Goal: Find specific page/section: Find specific page/section

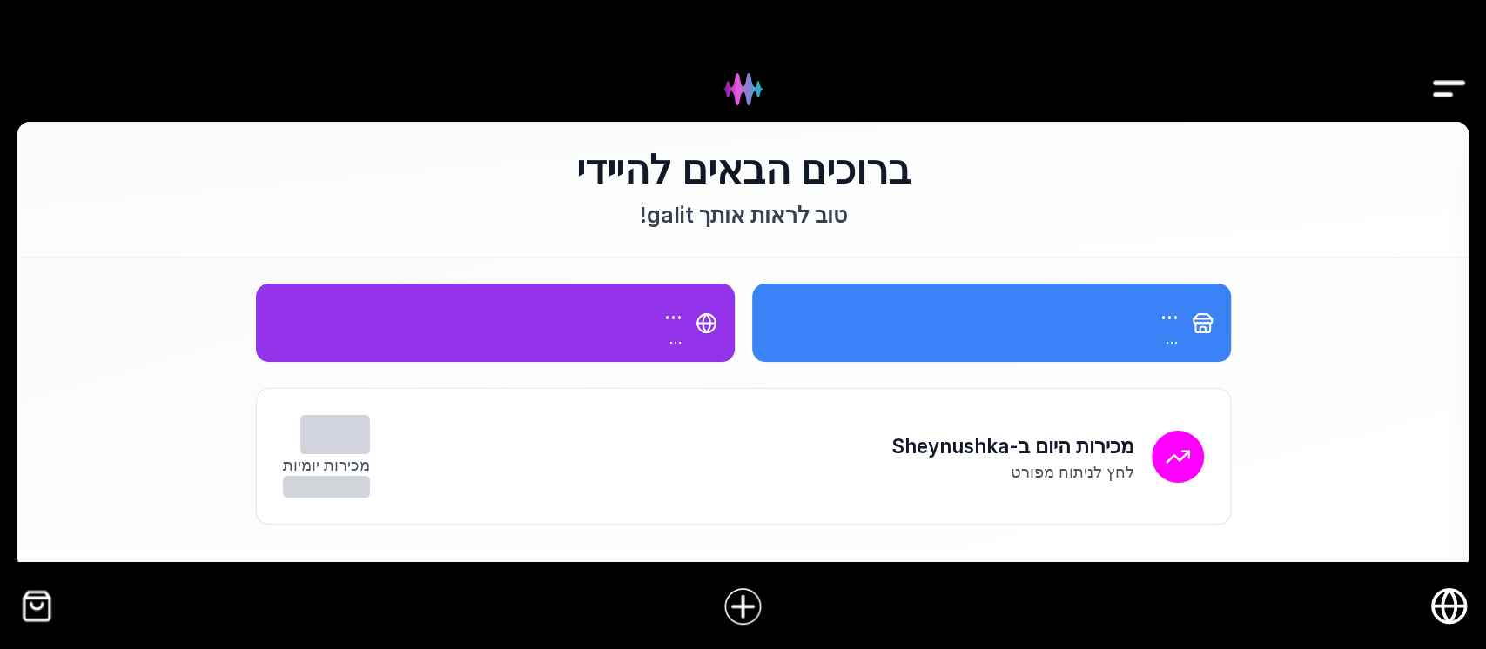
click at [1442, 77] on img "Drawer" at bounding box center [1448, 89] width 39 height 67
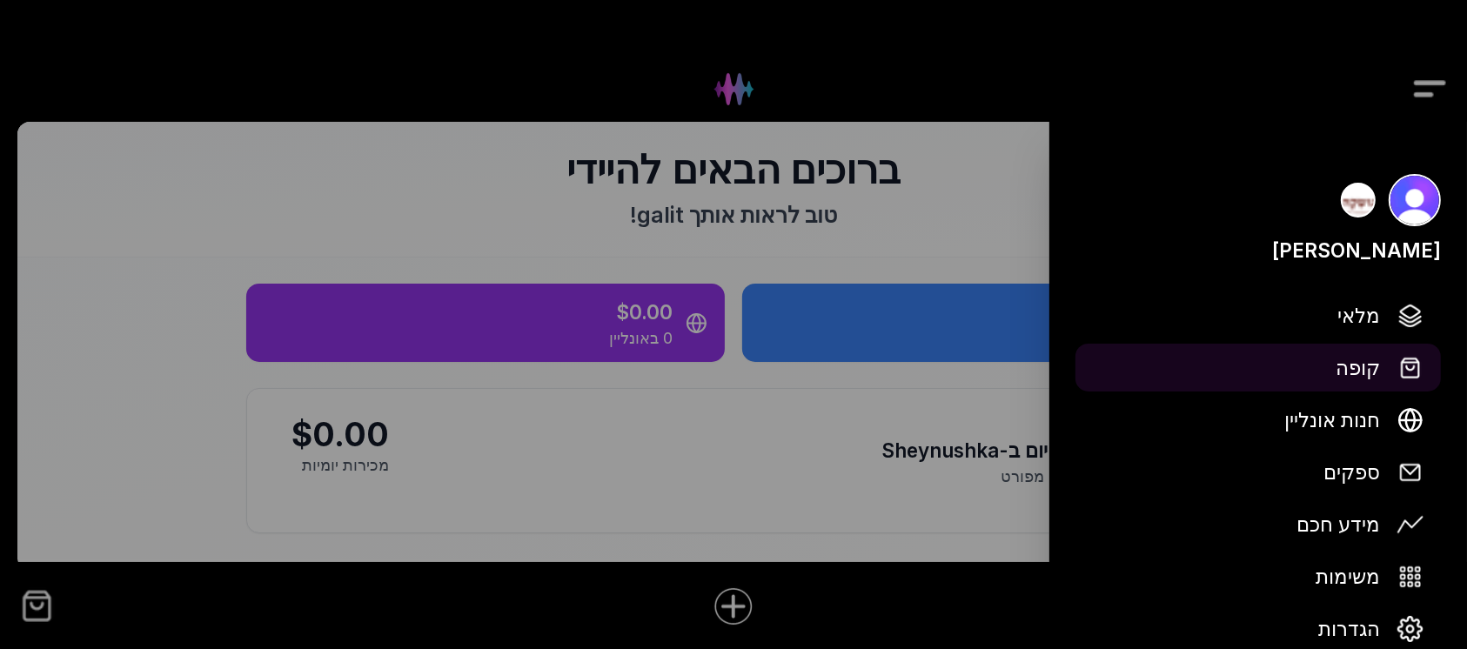
click at [1365, 365] on span "קופה" at bounding box center [1358, 368] width 44 height 30
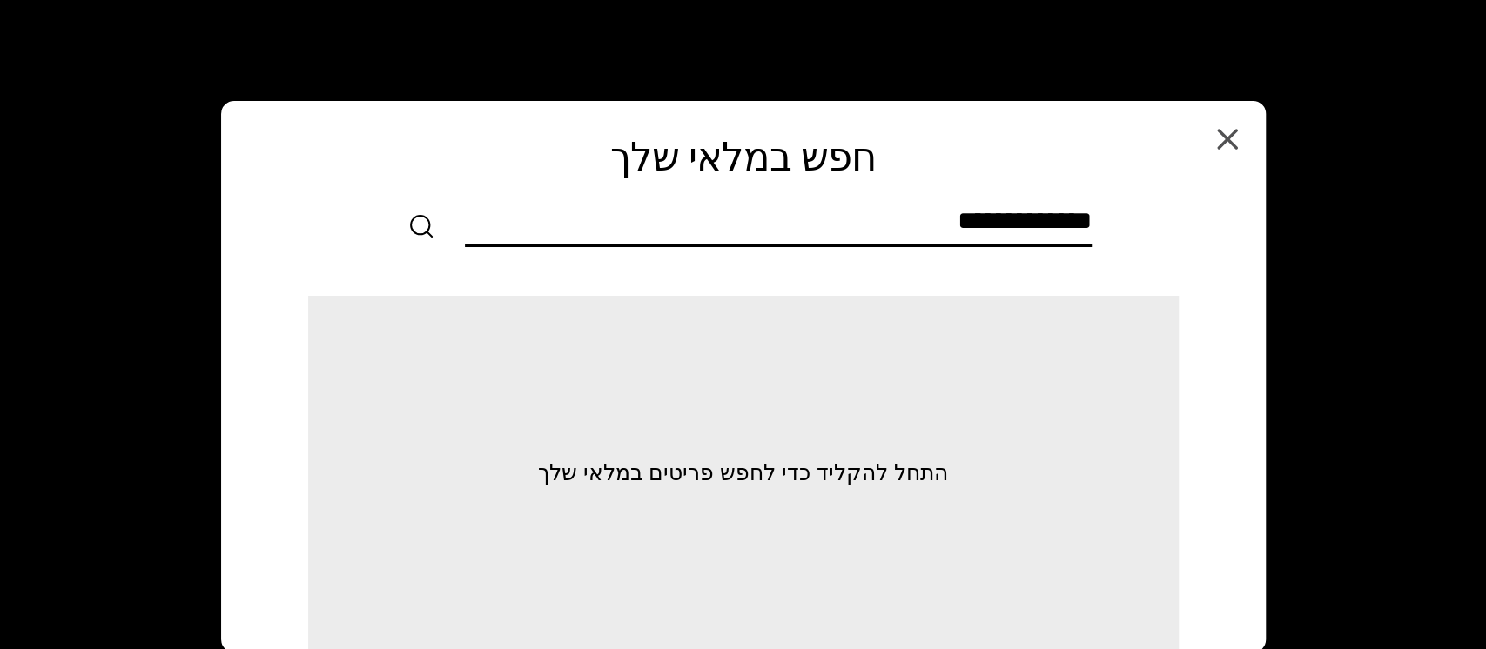
click at [1079, 219] on input "text" at bounding box center [778, 224] width 627 height 39
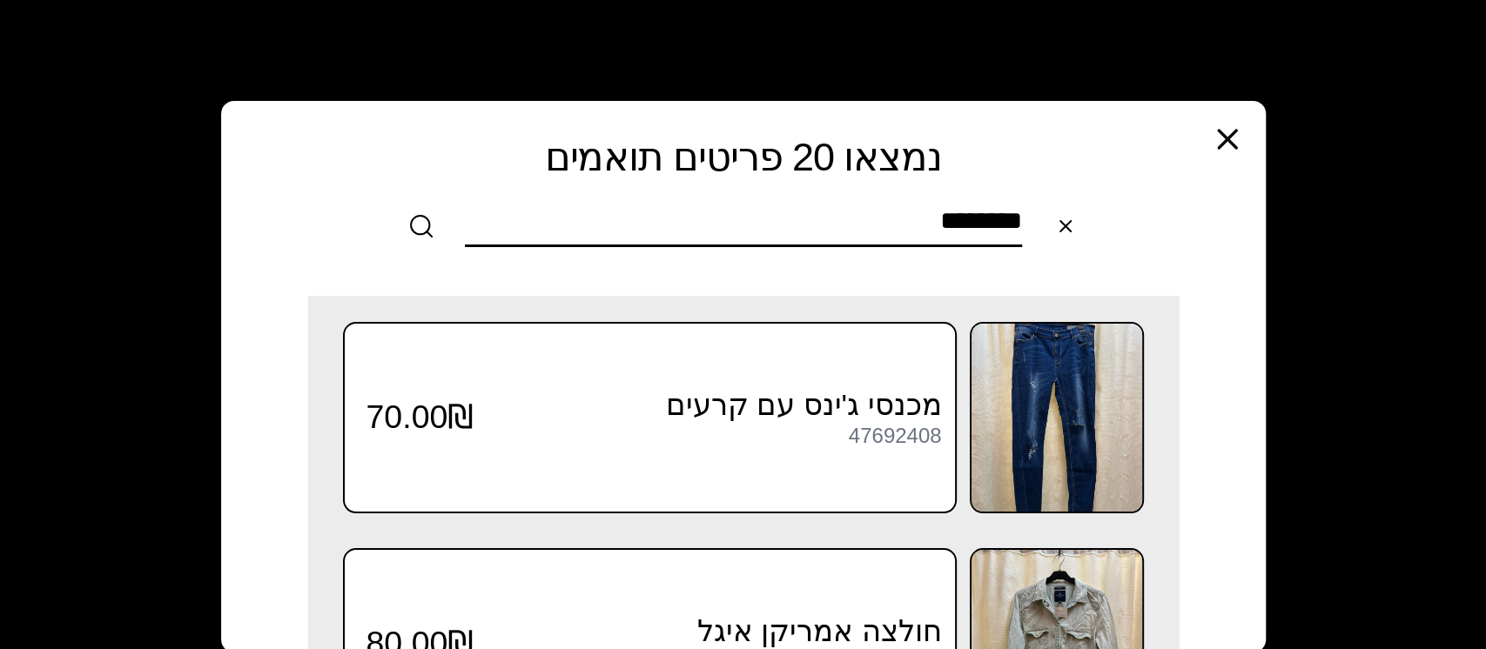
type input "********"
click at [1239, 142] on icon "button" at bounding box center [1227, 139] width 35 height 35
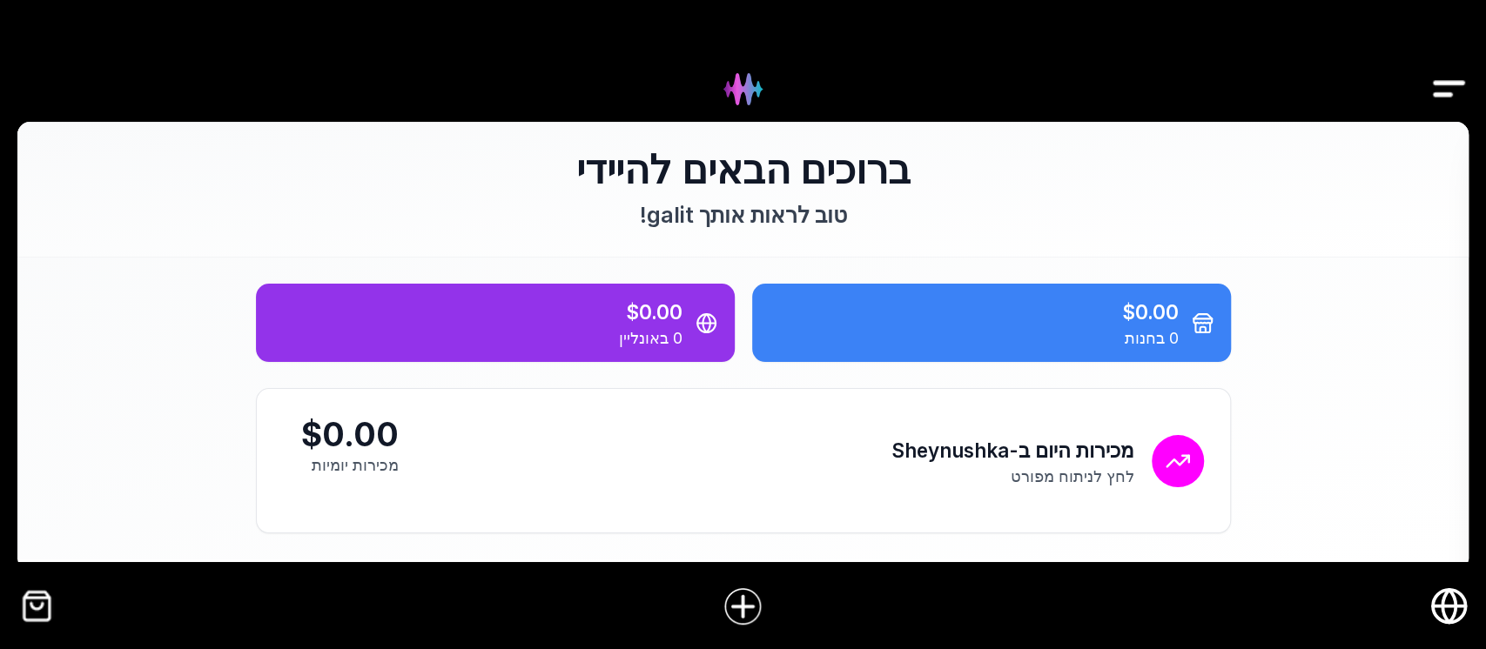
click at [1445, 84] on img "Drawer" at bounding box center [1448, 89] width 39 height 67
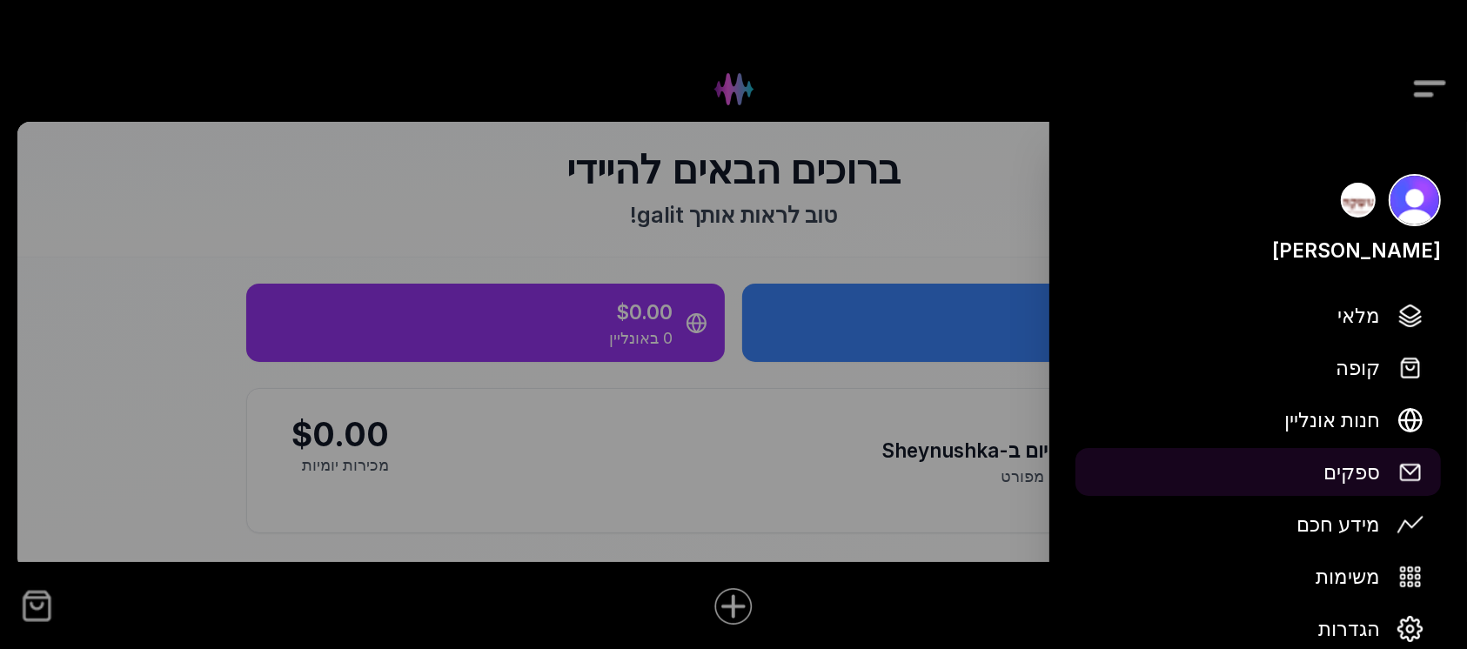
click at [1356, 471] on span "ספקים" at bounding box center [1352, 472] width 57 height 30
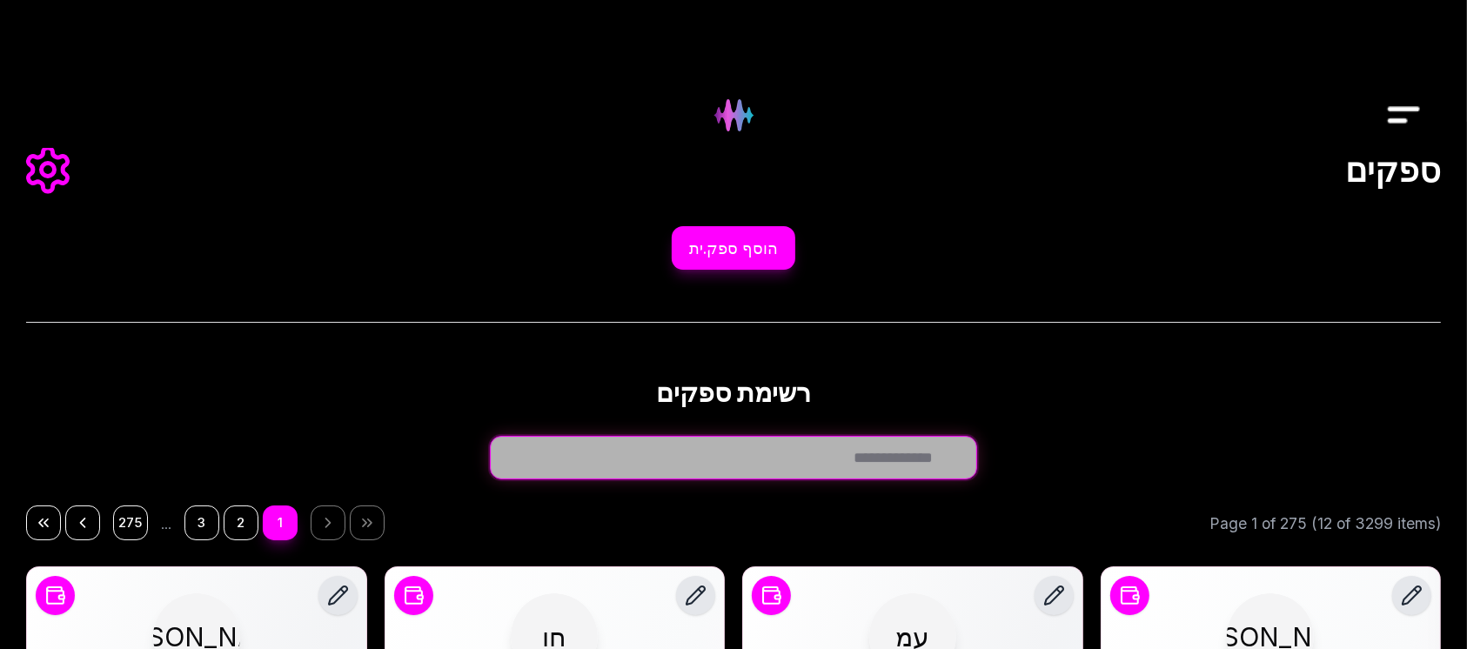
click at [945, 453] on input "חפש ספק.ית..." at bounding box center [733, 458] width 487 height 44
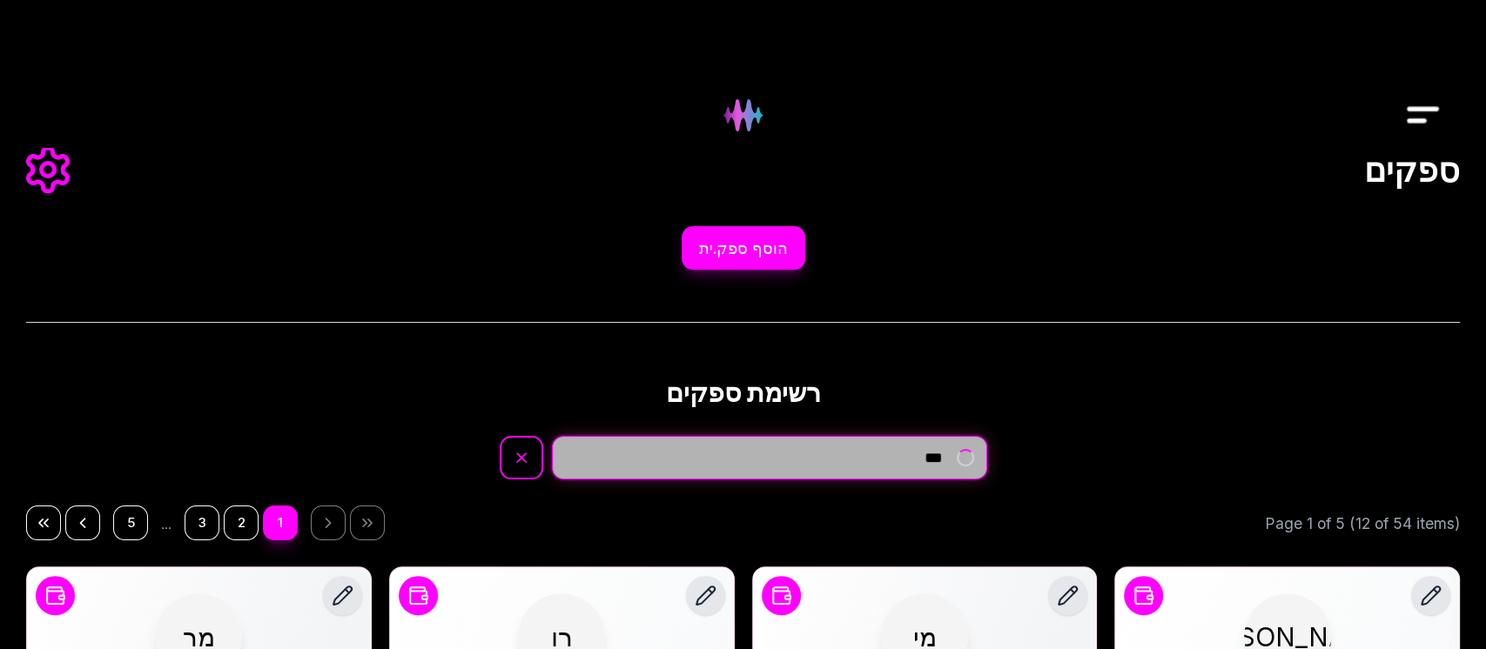
type input "****"
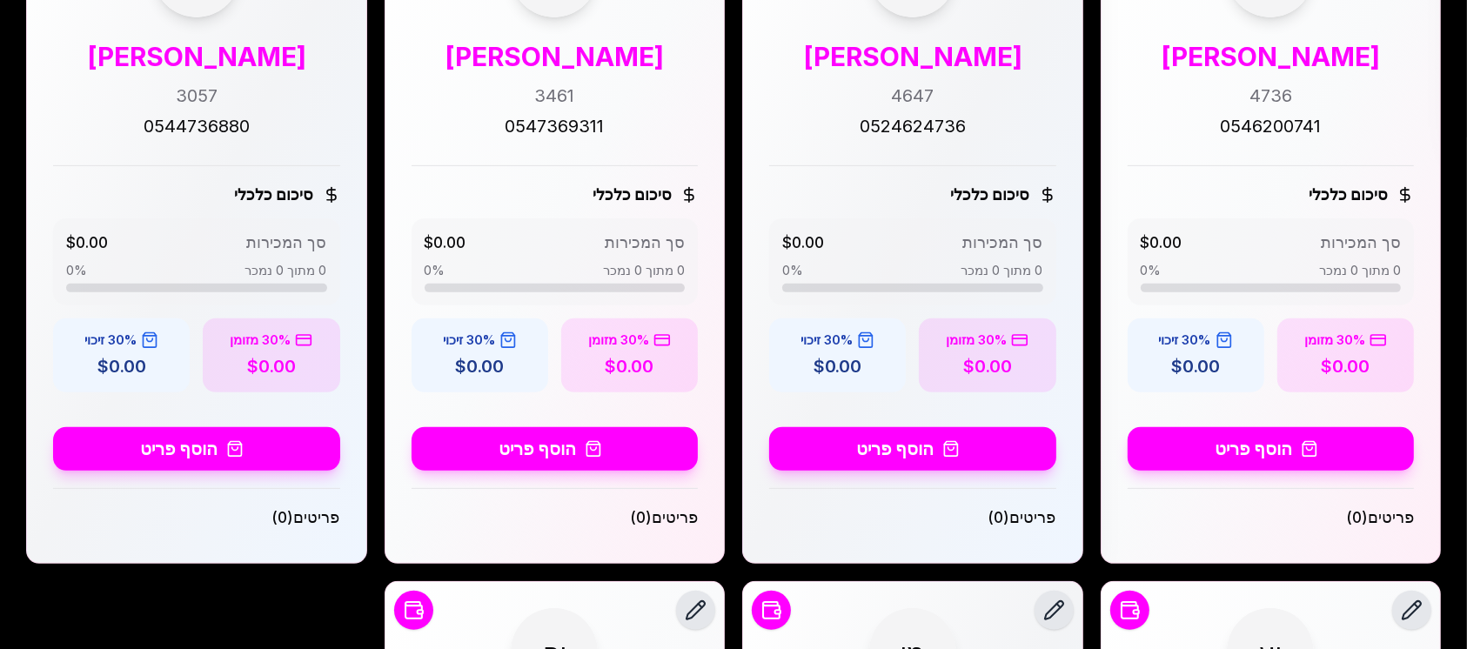
scroll to position [580, 0]
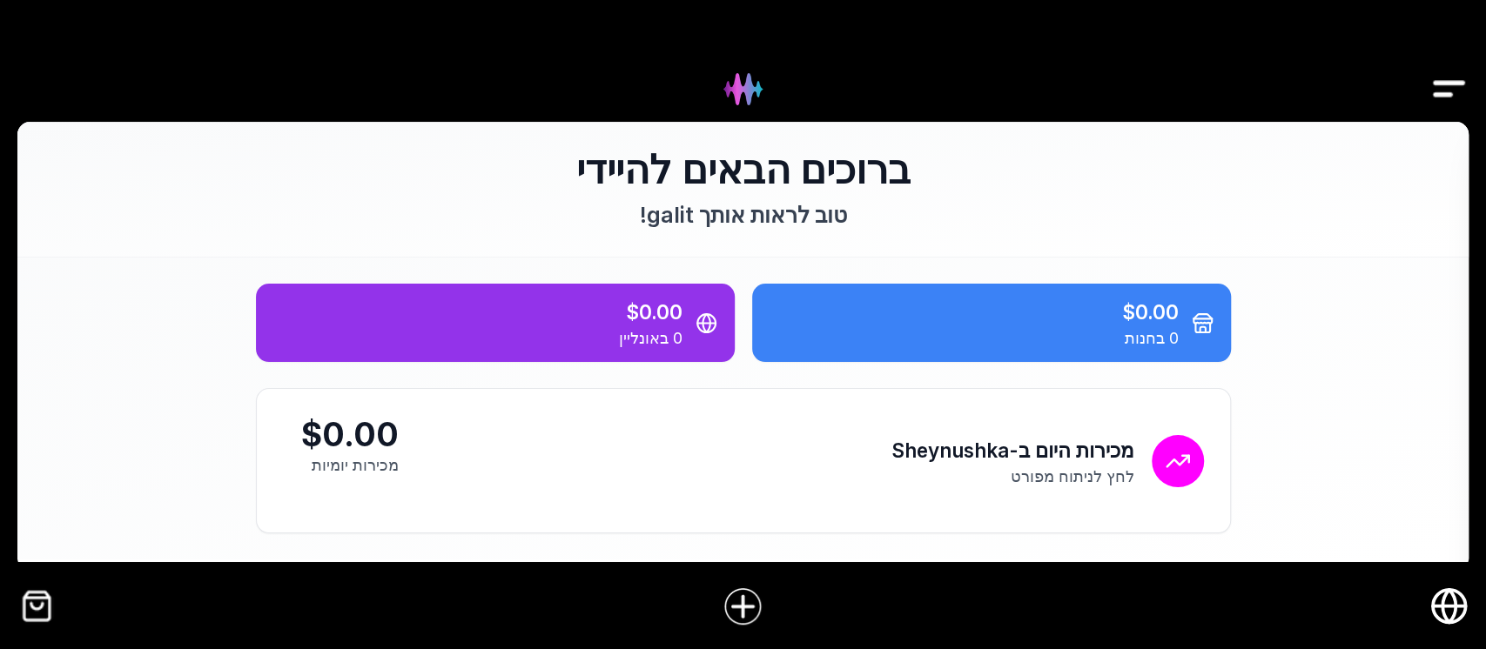
click at [1439, 83] on img "Drawer" at bounding box center [1448, 89] width 39 height 67
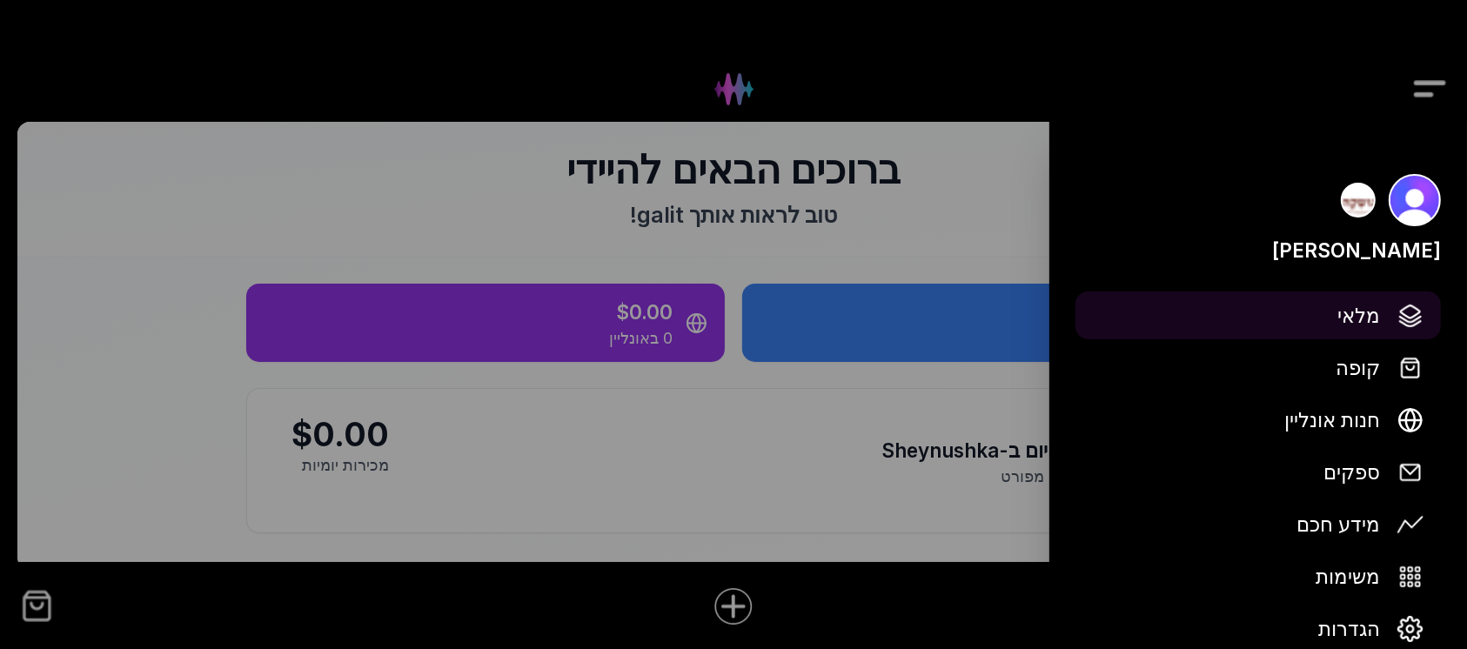
click at [1360, 321] on span "מלאי" at bounding box center [1359, 315] width 43 height 30
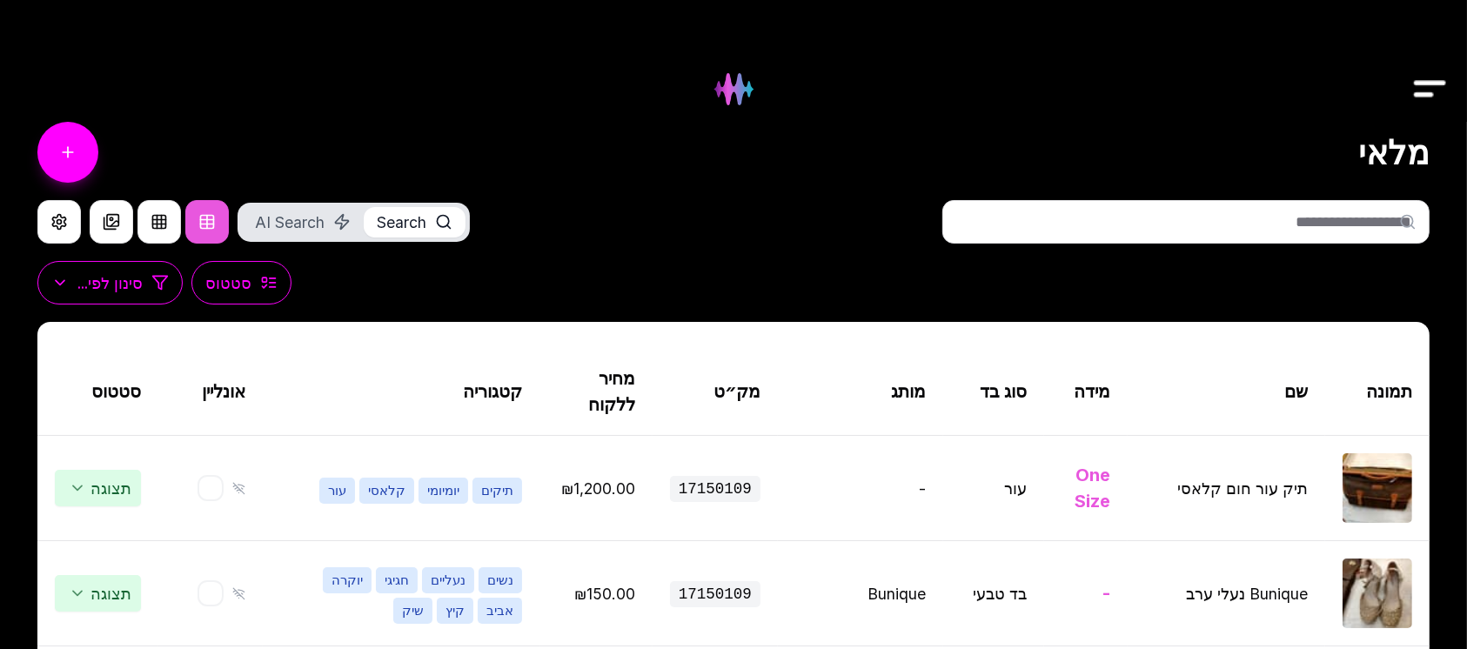
click at [1413, 216] on icon at bounding box center [1408, 221] width 17 height 17
click at [1419, 212] on input "text" at bounding box center [1186, 222] width 487 height 44
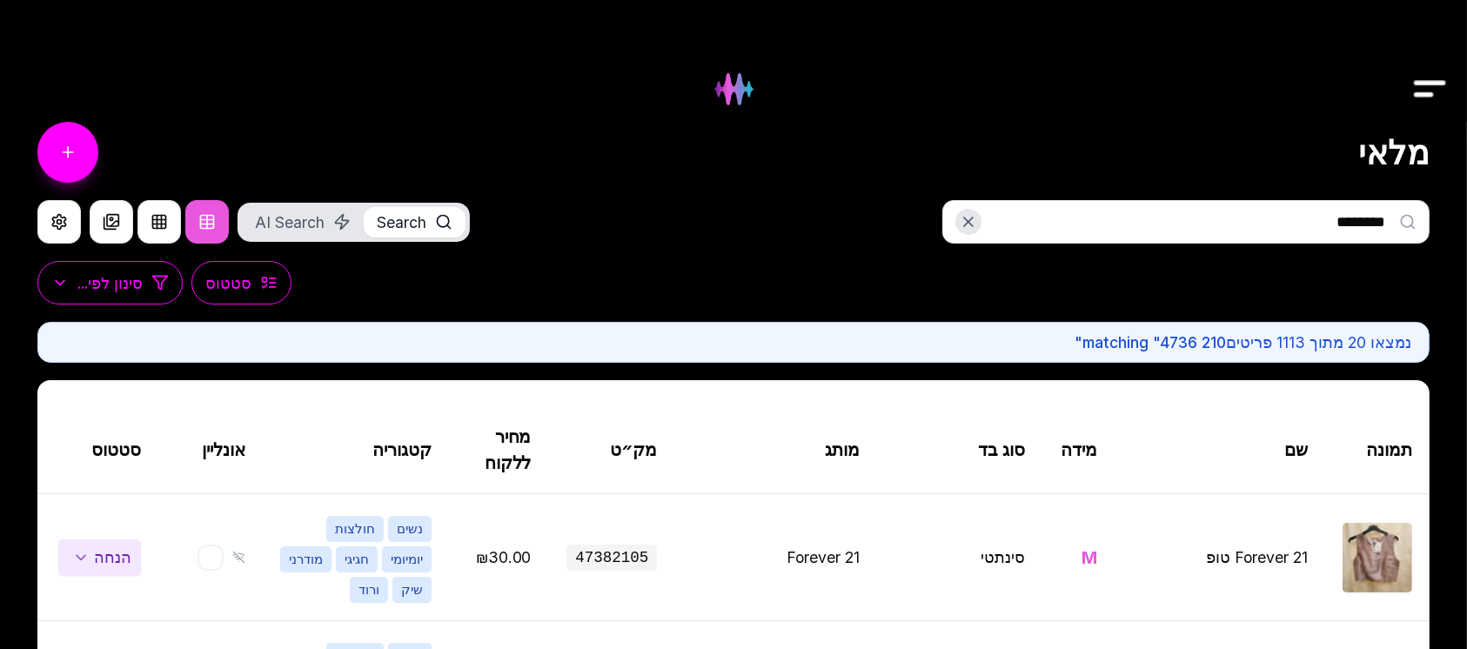
type input "*********"
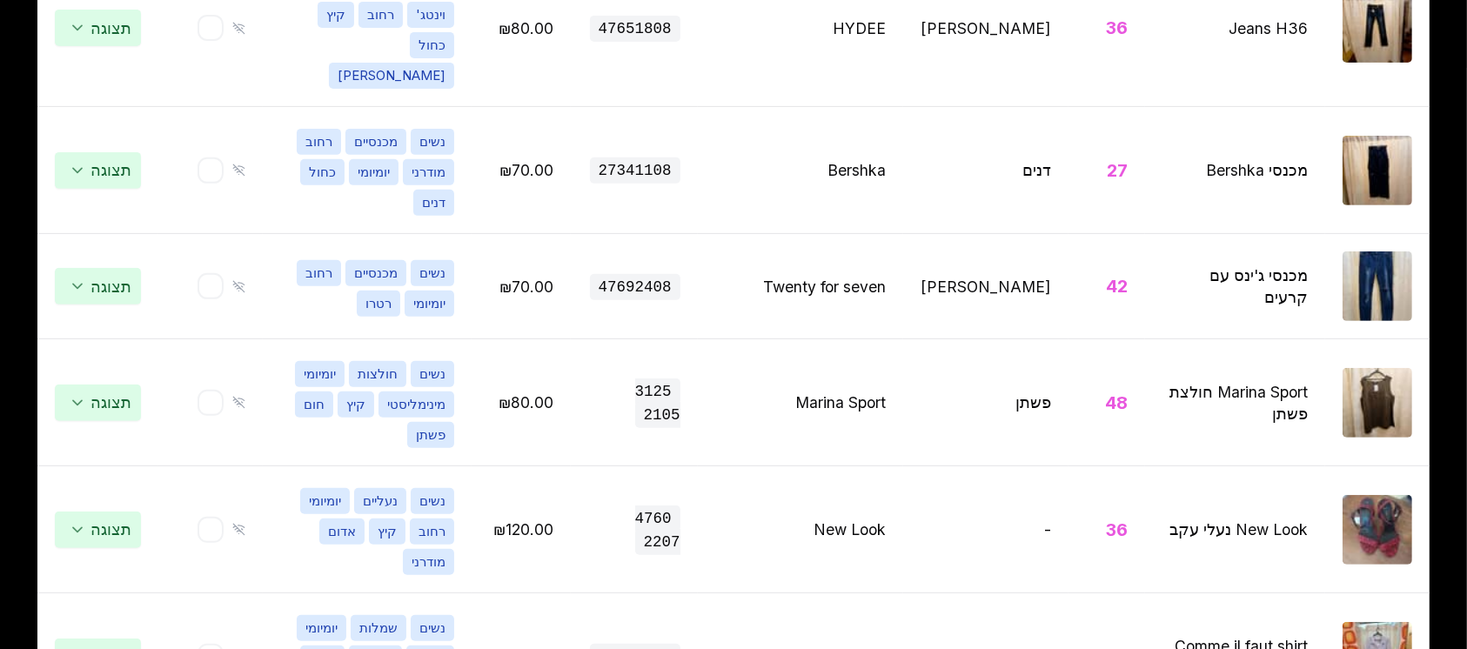
scroll to position [696, 0]
